Goal: Obtain resource: Obtain resource

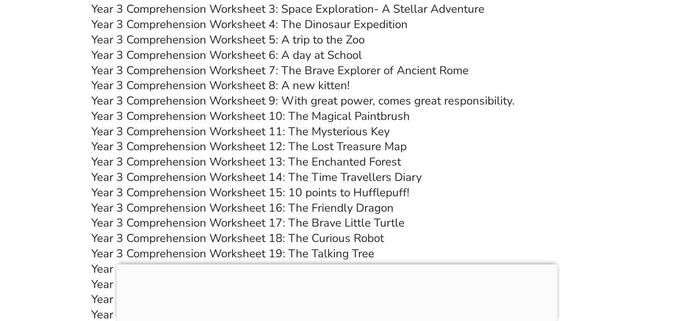
scroll to position [2781, 0]
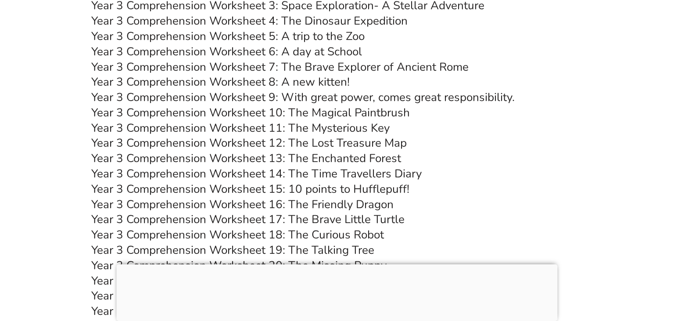
click at [201, 145] on link "Year 3 Comprehension Worksheet 12: The Lost Treasure Map" at bounding box center [249, 142] width 316 height 15
click at [350, 144] on link "Year 3 Comprehension Worksheet 12: The Lost Treasure Map" at bounding box center [249, 142] width 316 height 15
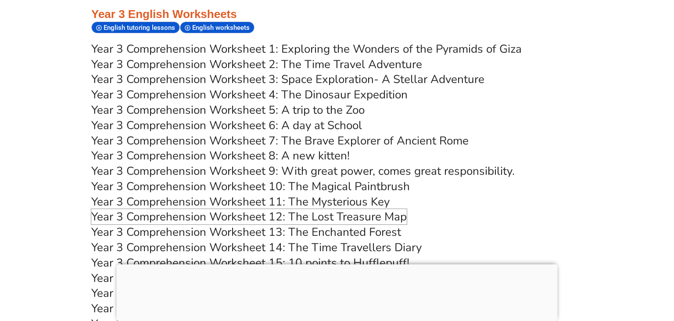
scroll to position [2642, 0]
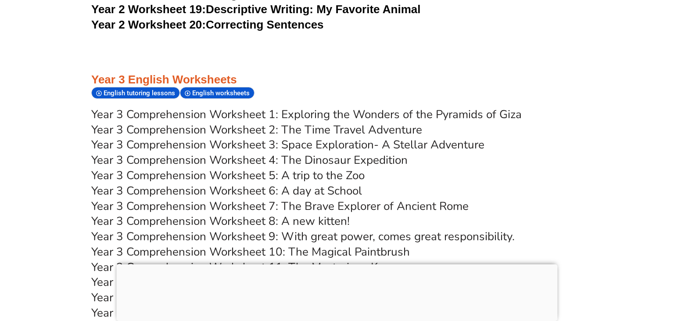
click at [247, 193] on link "Year 3 Comprehension Worksheet 6: A day at School" at bounding box center [226, 190] width 271 height 15
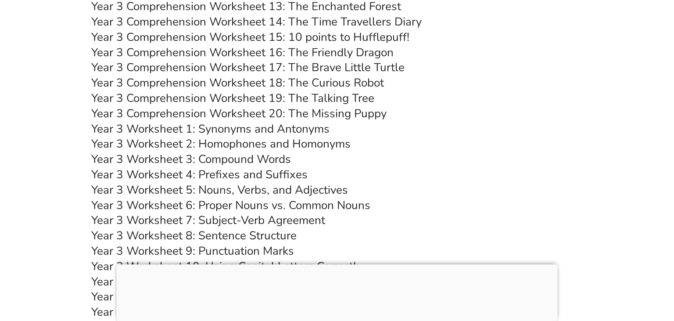
scroll to position [2967, 0]
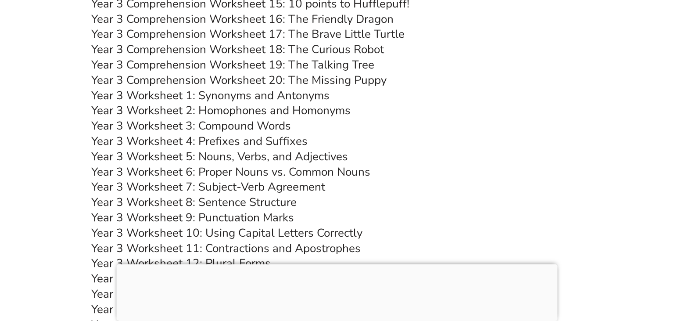
click at [152, 97] on link "Year 3 Worksheet 1: Synonyms and Antonyms" at bounding box center [210, 95] width 238 height 15
click at [217, 130] on link "Year 3 Worksheet 3: Compound Words" at bounding box center [191, 125] width 200 height 15
click at [225, 144] on link "Year 3 Worksheet 4: Prefixes and Suffixes" at bounding box center [199, 140] width 216 height 15
click at [222, 156] on link "Year 3 Worksheet 5: Nouns, Verbs, and Adjectives" at bounding box center [219, 156] width 257 height 15
click at [252, 171] on link "Year 3 Worksheet 6: Proper Nouns vs. Common Nouns" at bounding box center [230, 171] width 279 height 15
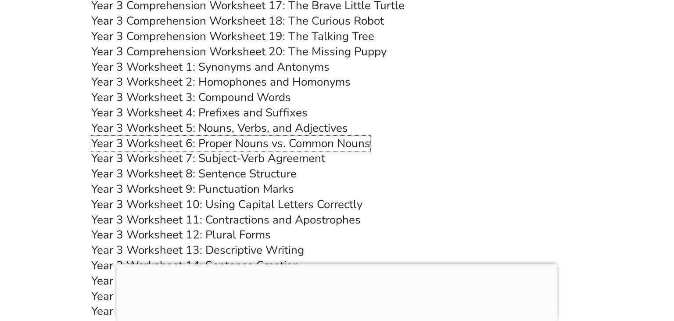
scroll to position [3013, 0]
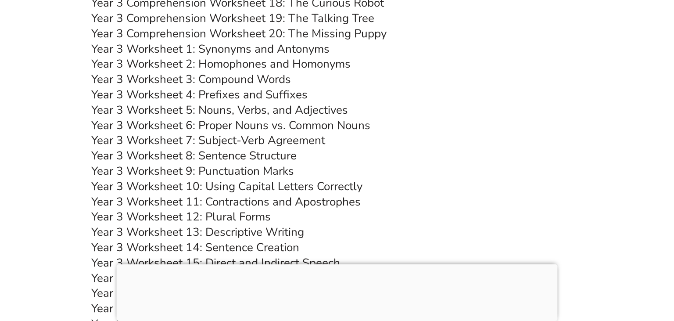
click at [248, 158] on link "Year 3 Worksheet 8: Sentence Structure" at bounding box center [193, 155] width 205 height 15
click at [253, 185] on link "Year 3 Worksheet 10: Using Capital Letters Correctly" at bounding box center [226, 186] width 271 height 15
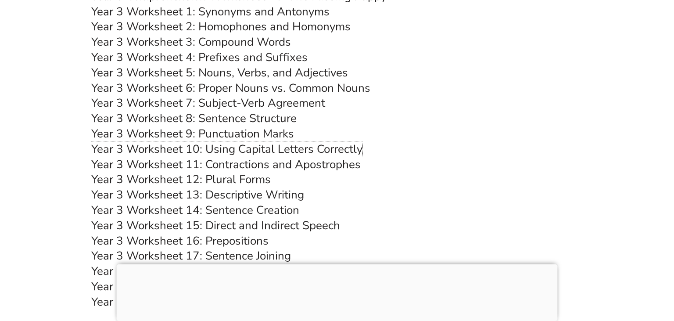
scroll to position [3106, 0]
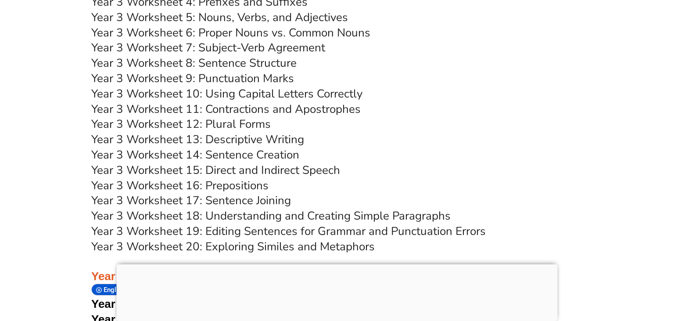
click at [214, 126] on link "Year 3 Worksheet 12: Plural Forms" at bounding box center [181, 123] width 180 height 15
click at [224, 184] on link "Year 3 Worksheet 16: Prepositions" at bounding box center [179, 185] width 177 height 15
click at [235, 198] on link "Year 3 Worksheet 17: Sentence Joining" at bounding box center [191, 200] width 200 height 15
click at [254, 154] on link "Year 3 Worksheet 14: Sentence Creation" at bounding box center [195, 154] width 208 height 15
click at [280, 248] on link "Year 3 Worksheet 20: Exploring Similes and Metaphors" at bounding box center [233, 246] width 284 height 15
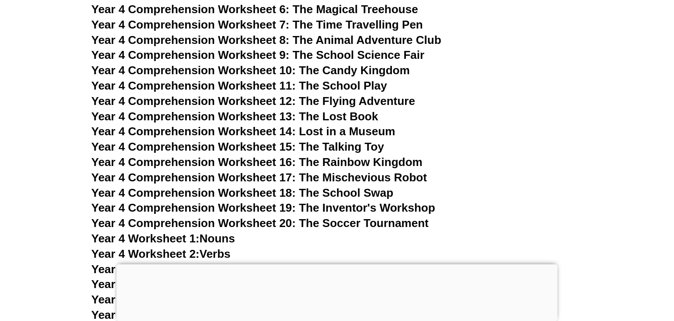
scroll to position [3569, 0]
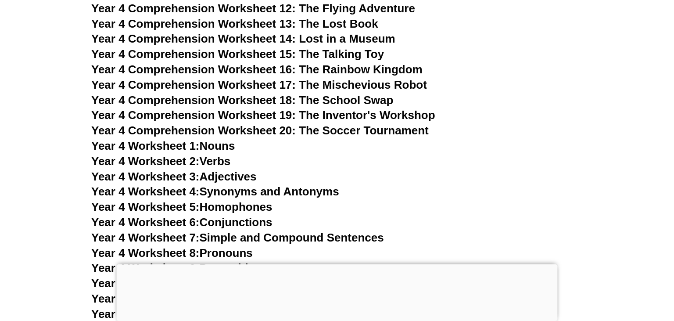
click at [207, 148] on link "Year 4 Worksheet 1: Nouns" at bounding box center [163, 145] width 144 height 13
click at [205, 160] on link "Year 4 Worksheet 2: Verbs" at bounding box center [160, 161] width 139 height 13
click at [192, 181] on span "Year 4 Worksheet 3:" at bounding box center [145, 176] width 108 height 13
click at [169, 223] on span "Year 4 Worksheet 6:" at bounding box center [145, 222] width 108 height 13
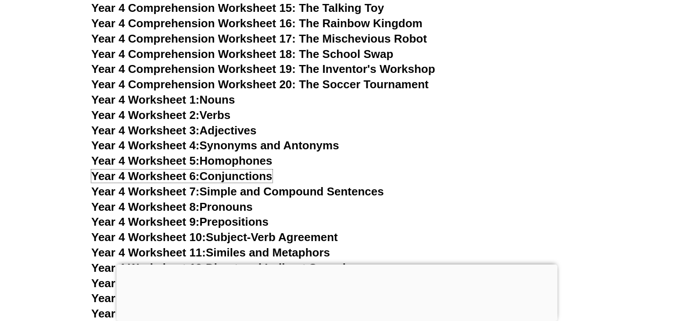
scroll to position [3662, 0]
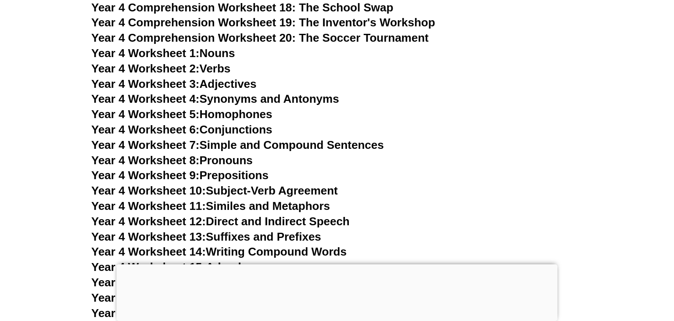
click at [200, 99] on span "Year 4 Worksheet 4:" at bounding box center [145, 98] width 108 height 13
click at [159, 162] on span "Year 4 Worksheet 8:" at bounding box center [145, 160] width 108 height 13
click at [172, 175] on span "Year 4 Worksheet 9:" at bounding box center [145, 175] width 108 height 13
click at [165, 220] on span "Year 4 Worksheet 12:" at bounding box center [148, 221] width 115 height 13
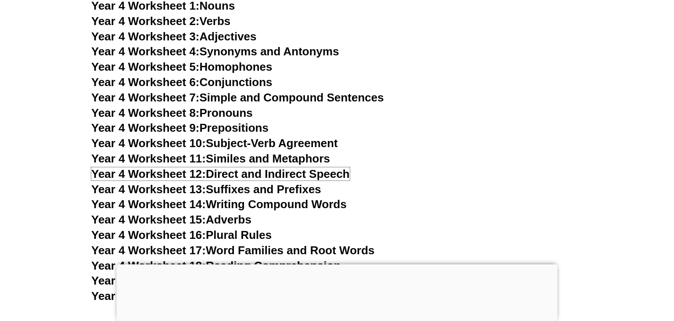
scroll to position [3755, 0]
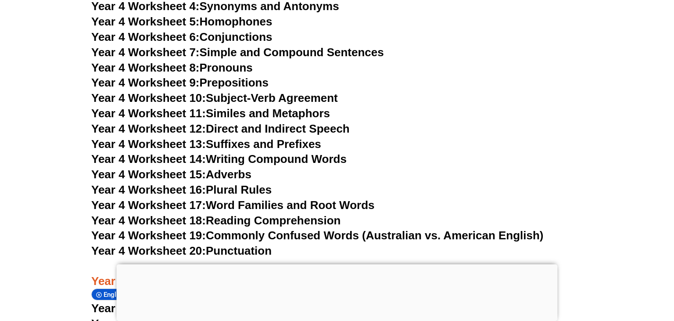
click at [202, 188] on span "Year 4 Worksheet 16:" at bounding box center [148, 189] width 115 height 13
click at [232, 155] on link "Year 4 Worksheet 14: Writing Compound Words" at bounding box center [218, 158] width 255 height 13
click at [143, 218] on span "Year 4 Worksheet 18:" at bounding box center [148, 220] width 115 height 13
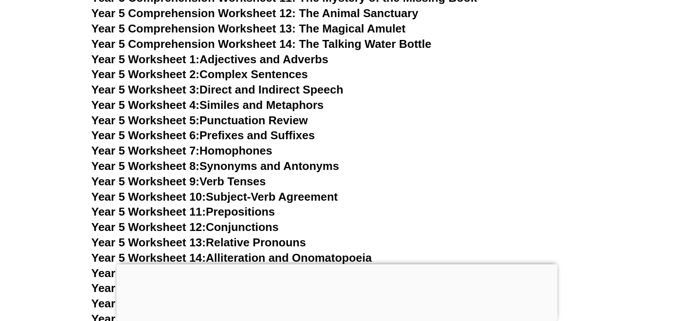
scroll to position [4218, 0]
click at [210, 57] on link "Year 5 Worksheet 1: Adjectives and Adverbs" at bounding box center [209, 58] width 237 height 13
click at [199, 135] on span "Year 5 Worksheet 6:" at bounding box center [145, 134] width 108 height 13
click at [212, 212] on link "Year 5 Worksheet 11: Prepositions" at bounding box center [182, 211] width 183 height 13
click at [180, 178] on span "Year 5 Worksheet 9:" at bounding box center [145, 180] width 108 height 13
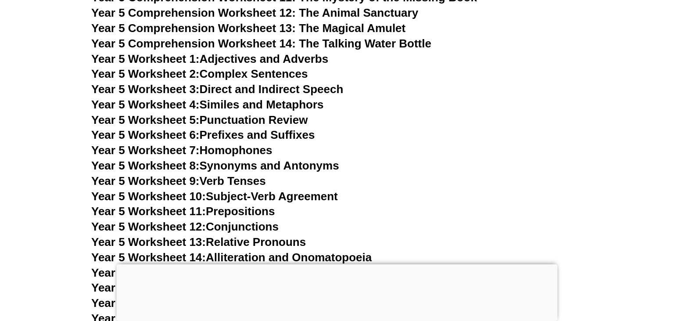
click at [244, 196] on link "Year 5 Worksheet 10: Subject-Verb Agreement" at bounding box center [214, 196] width 247 height 13
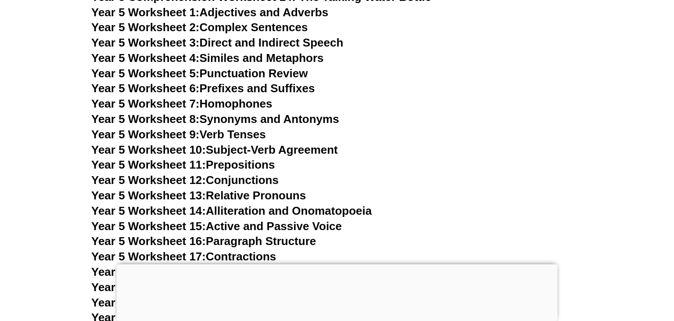
click at [229, 183] on link "Year 5 Worksheet 12: Conjunctions" at bounding box center [184, 179] width 187 height 13
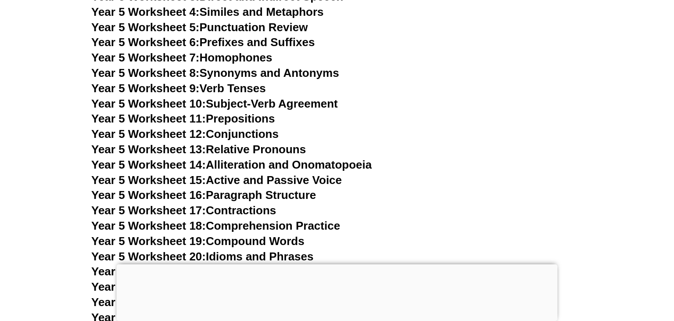
click at [266, 180] on link "Year 5 Worksheet 15: Active and Passive Voice" at bounding box center [216, 179] width 251 height 13
click at [257, 212] on link "Year 5 Worksheet 17: Contractions" at bounding box center [183, 210] width 185 height 13
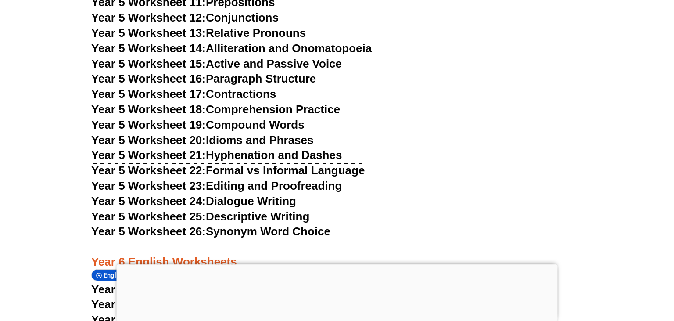
scroll to position [4450, 0]
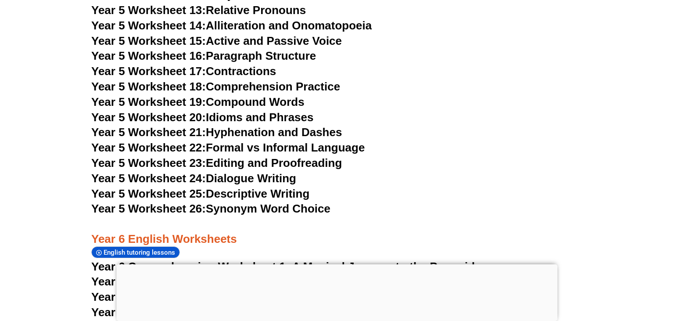
click at [248, 151] on link "Year 5 Worksheet 22: Formal vs Informal Language" at bounding box center [227, 147] width 273 height 13
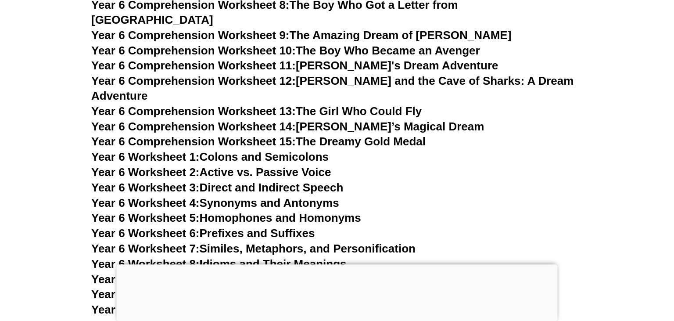
scroll to position [4821, 0]
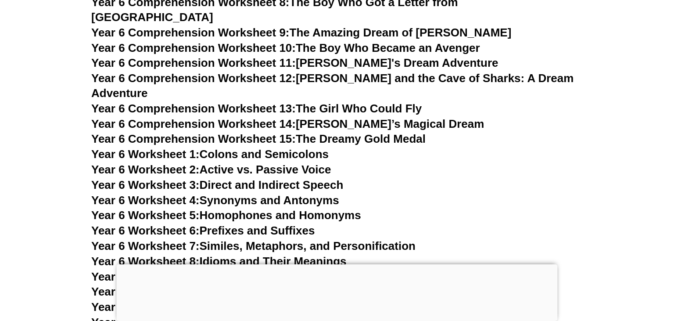
click at [234, 239] on link "Year 6 Worksheet 7: Similes, Metaphors, and Personification" at bounding box center [253, 245] width 324 height 13
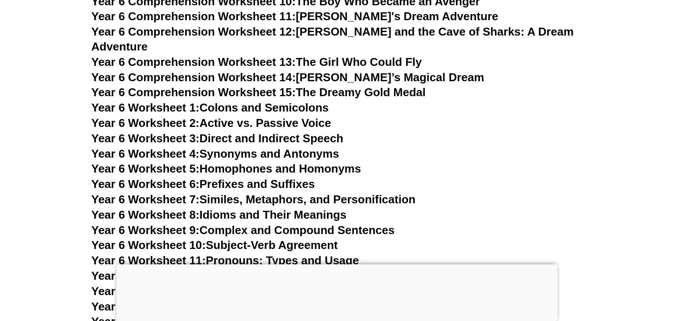
click at [319, 223] on link "Year 6 Worksheet 9: Complex and Compound Sentences" at bounding box center [242, 229] width 303 height 13
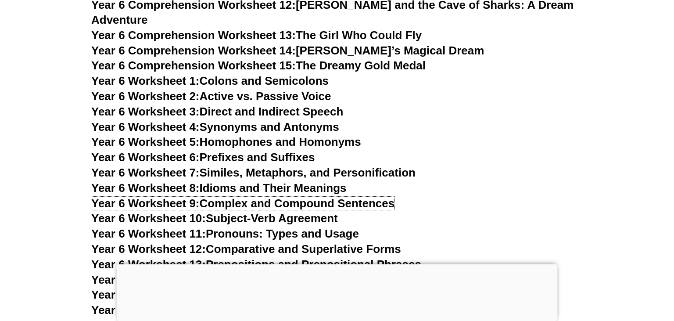
scroll to position [4913, 0]
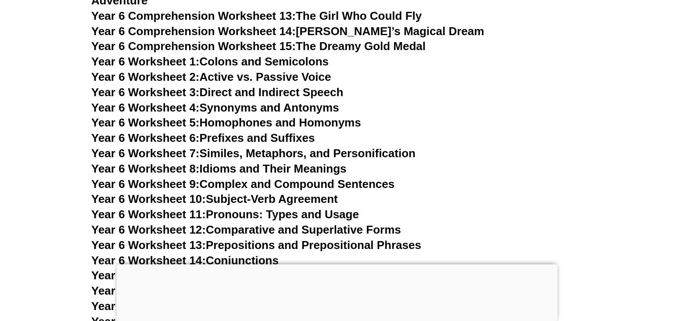
click at [266, 192] on link "Year 6 Worksheet 10: Subject-Verb Agreement" at bounding box center [214, 198] width 247 height 13
click at [268, 208] on link "Year 6 Worksheet 11: Pronouns: Types and Usage" at bounding box center [225, 214] width 268 height 13
click at [245, 223] on link "Year 6 Worksheet 12: Comparative and Superlative Forms" at bounding box center [246, 229] width 310 height 13
click at [299, 238] on link "Year 6 Worksheet 13: Prepositions and Prepositional Phrases" at bounding box center [256, 244] width 330 height 13
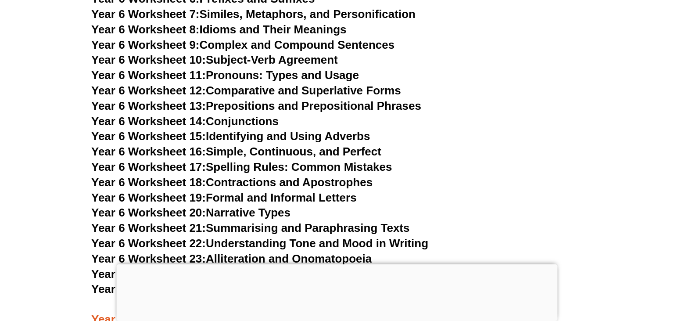
click at [306, 160] on link "Year 6 Worksheet 17: Spelling Rules: Common Mistakes" at bounding box center [241, 166] width 301 height 13
click at [345, 145] on link "Year 6 Worksheet 16: Simple, Continuous, and Perfect" at bounding box center [236, 151] width 290 height 13
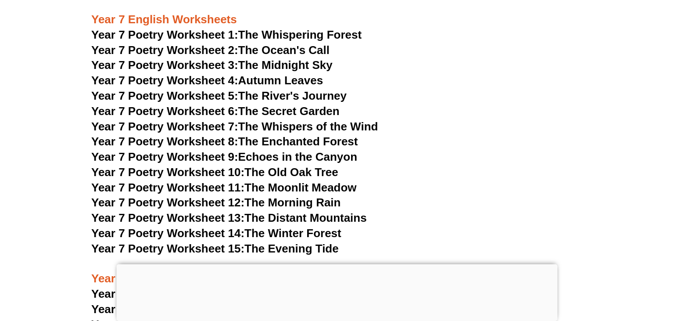
scroll to position [5331, 0]
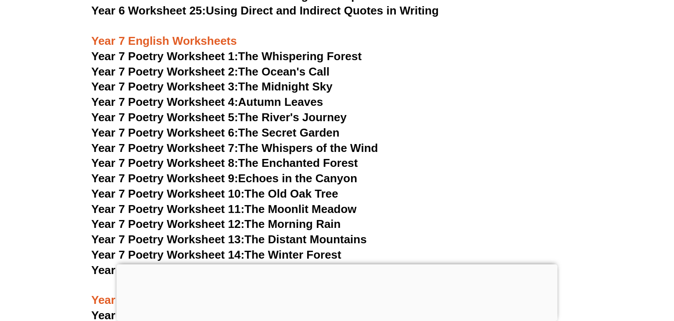
click at [279, 50] on link "Year 7 Poetry Worksheet 1: The Whispering Forest" at bounding box center [226, 56] width 270 height 13
click at [299, 65] on link "Year 7 Poetry Worksheet 2: The Ocean's Call" at bounding box center [210, 71] width 238 height 13
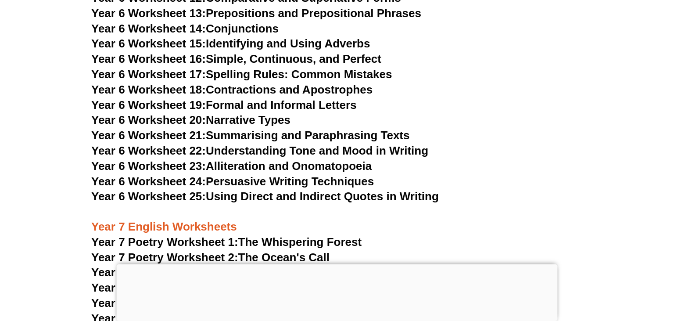
click at [258, 190] on link "Year 6 Worksheet 25: Using Direct and Indirect Quotes in Writing" at bounding box center [265, 196] width 348 height 13
click at [308, 175] on link "Year 6 Worksheet 24: Persuasive Writing Techniques" at bounding box center [232, 181] width 283 height 13
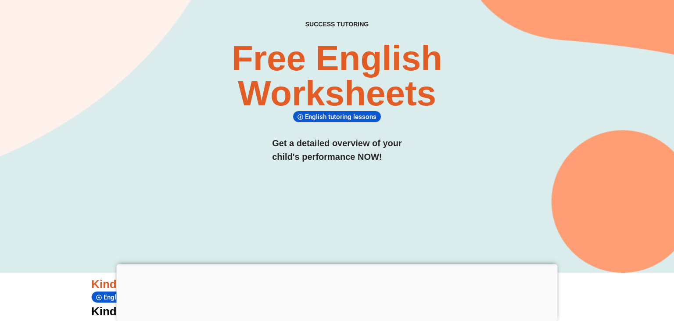
scroll to position [0, 0]
